Goal: Task Accomplishment & Management: Use online tool/utility

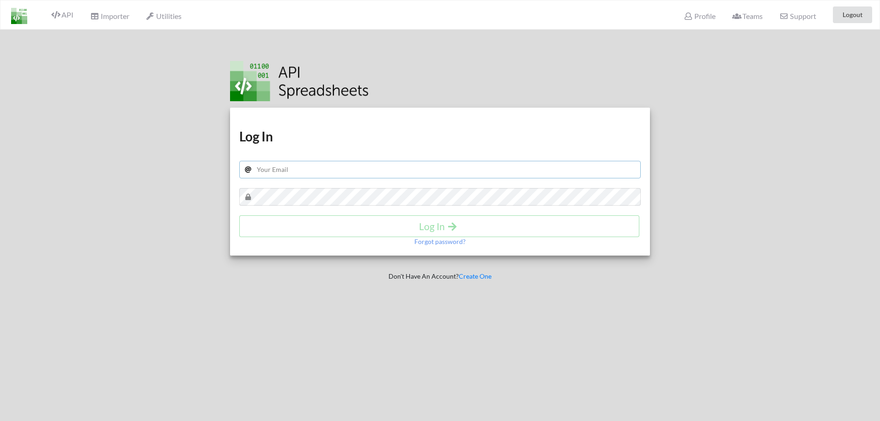
click at [257, 170] on input "text" at bounding box center [440, 170] width 402 height 18
click at [316, 173] on input "[DOMAIN_NAME][EMAIL_ADDRESS][DOMAIN_NAME]" at bounding box center [440, 170] width 402 height 18
type input "[EMAIL_ADDRESS][DOMAIN_NAME]"
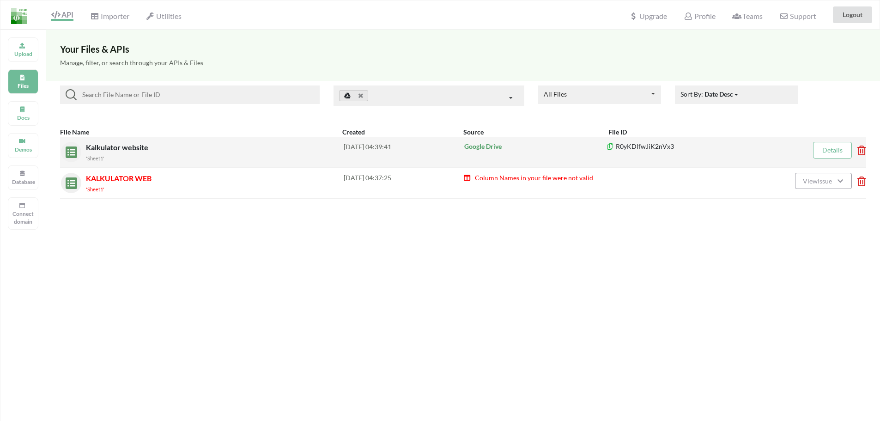
click at [181, 148] on div "Kalkulator website 'Sheet1'" at bounding box center [215, 152] width 258 height 21
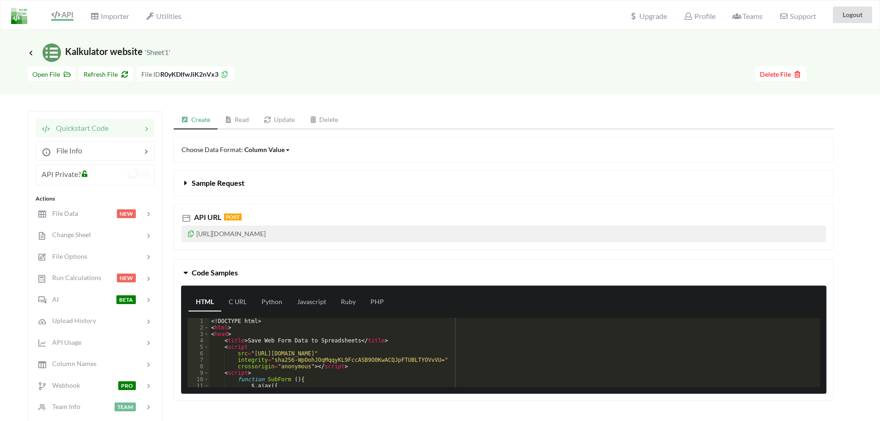
click at [192, 235] on icon at bounding box center [191, 232] width 8 height 6
